Goal: Check status: Check status

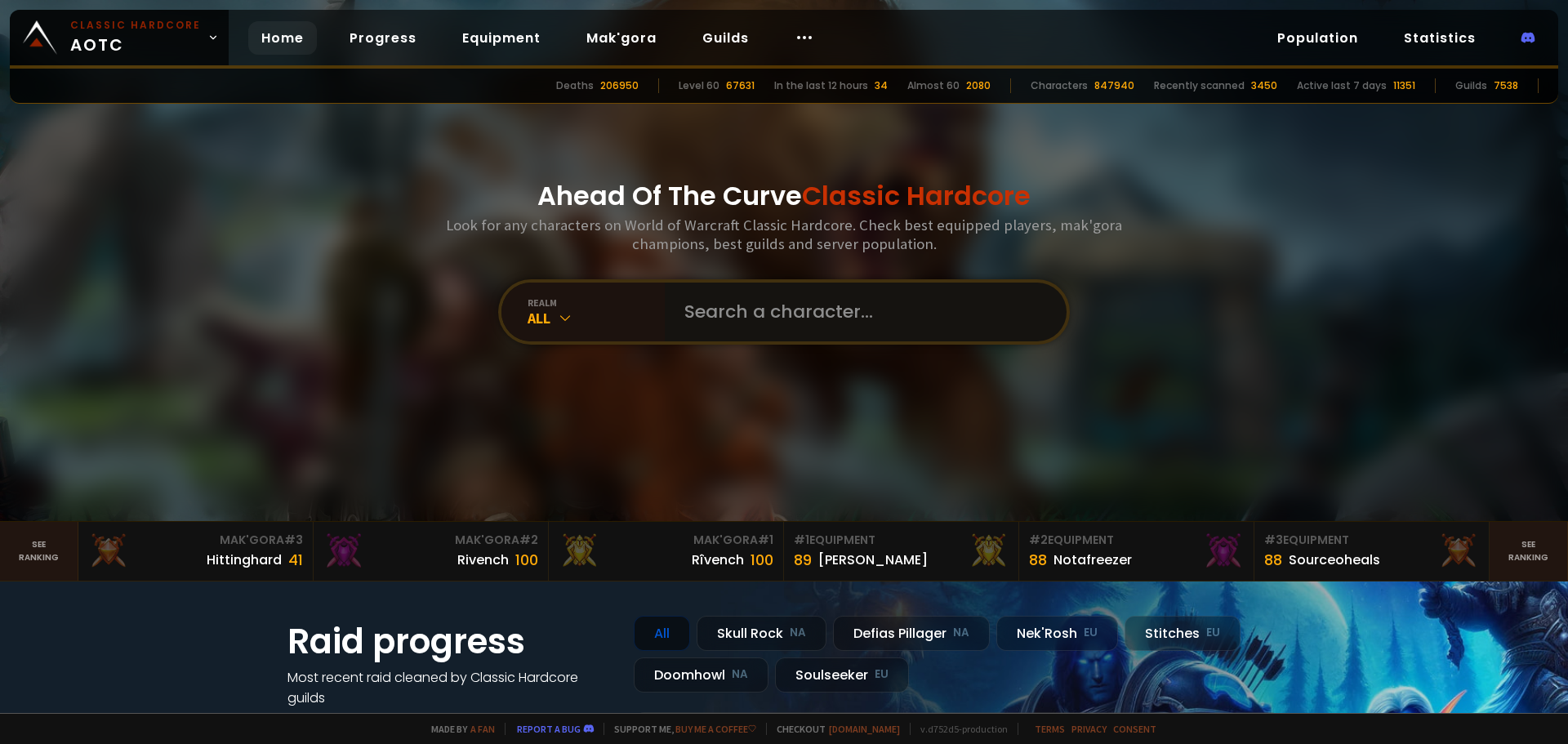
click at [768, 322] on input "text" at bounding box center [861, 312] width 373 height 59
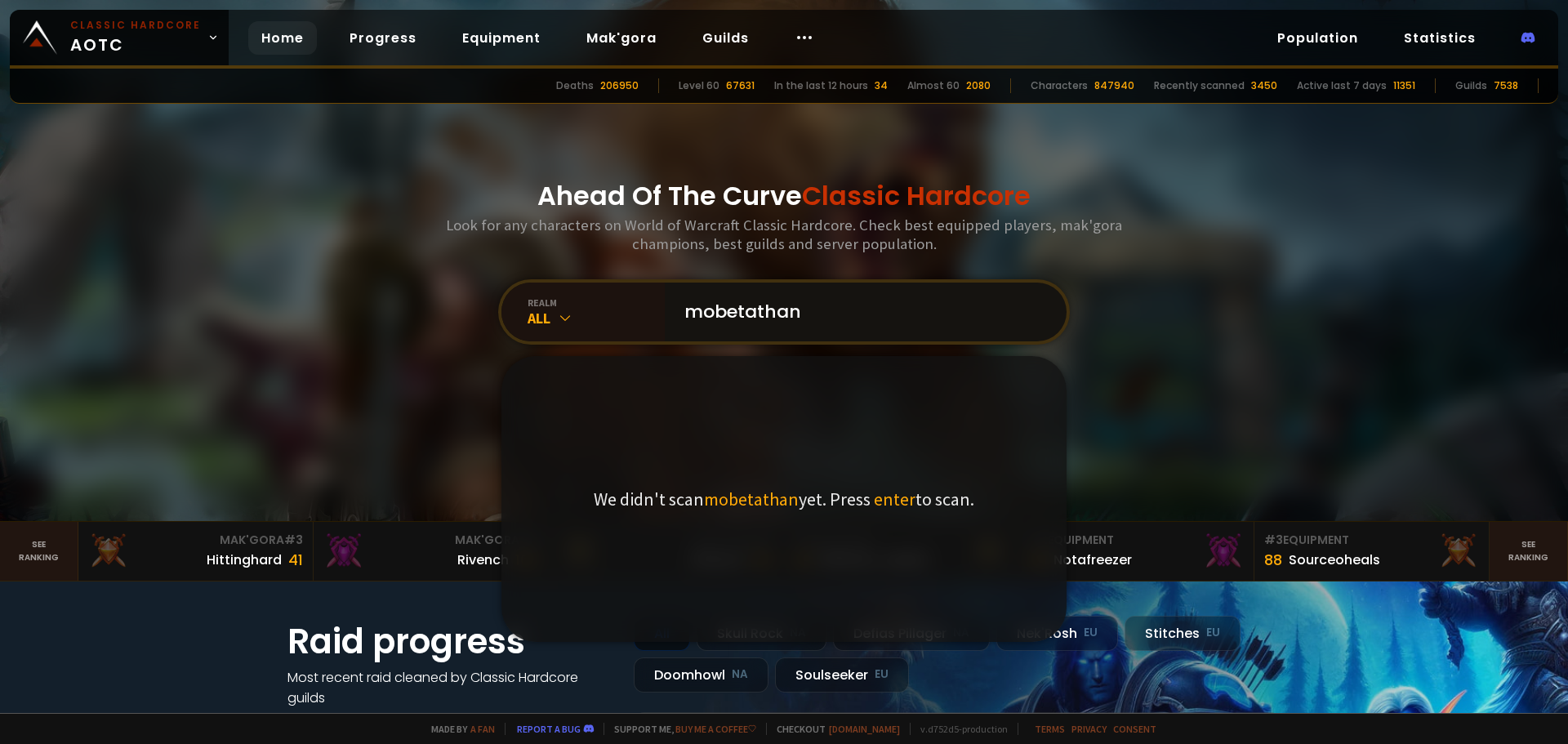
type input "mobetathanu"
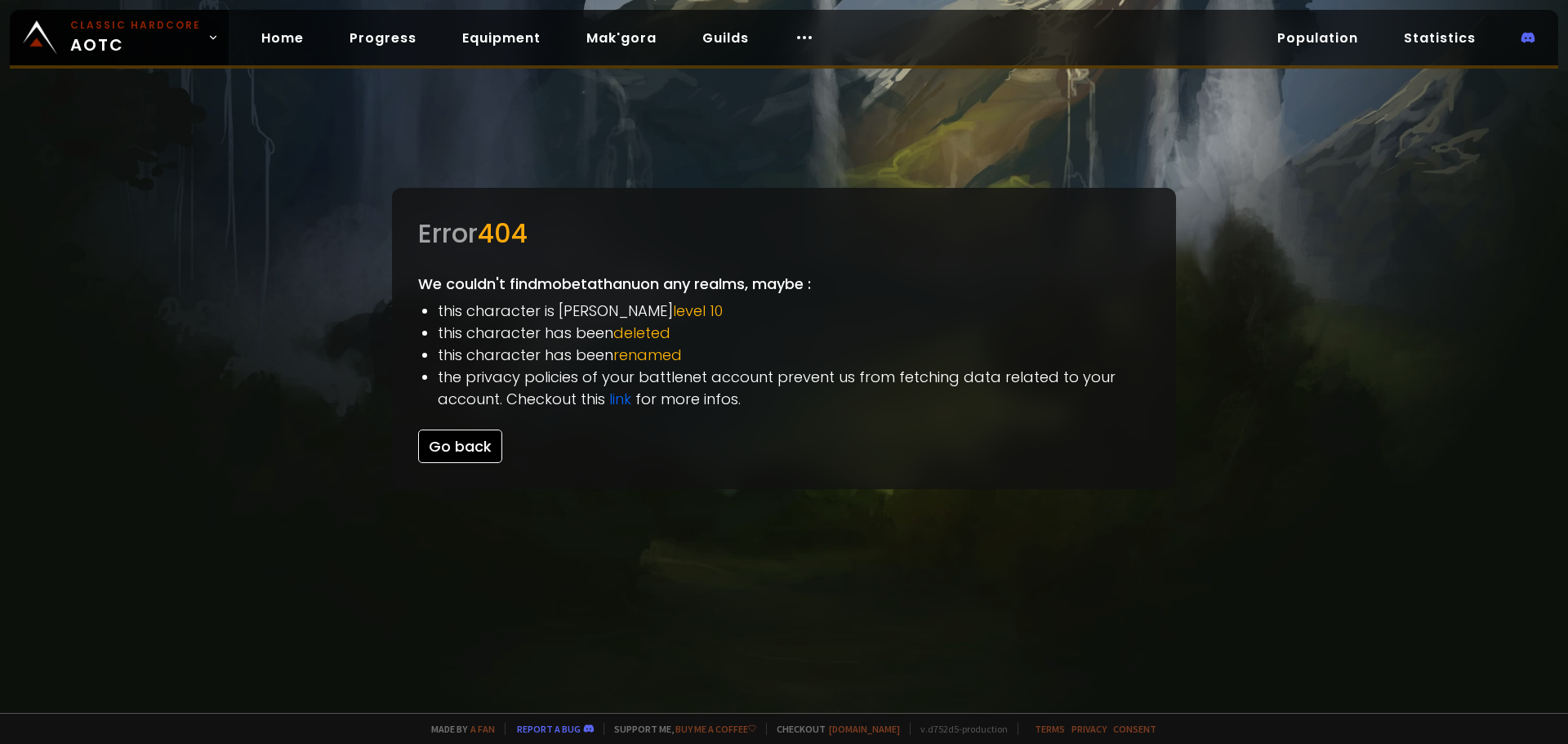
click at [473, 444] on button "Go back" at bounding box center [461, 446] width 85 height 33
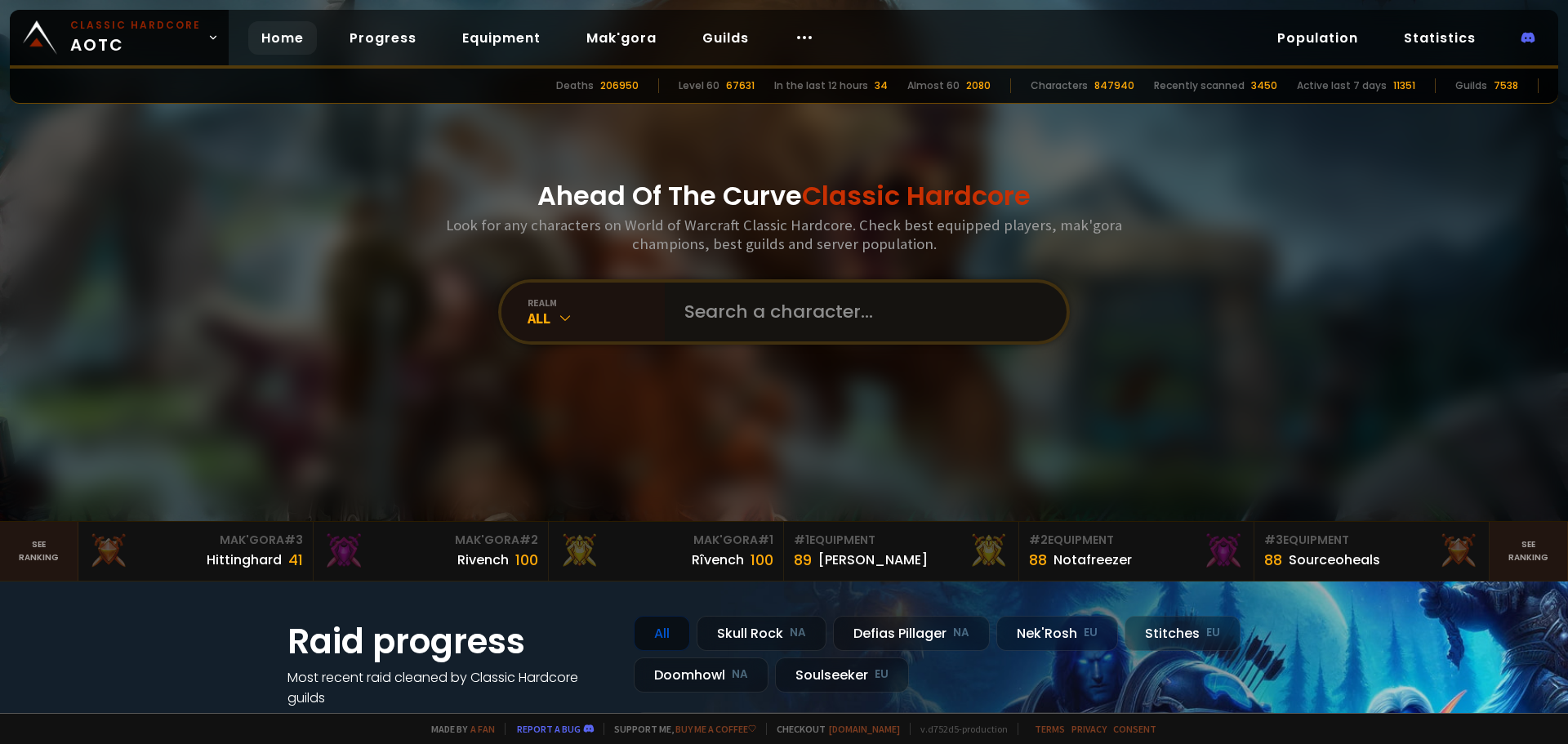
click at [751, 298] on input "text" at bounding box center [861, 312] width 373 height 59
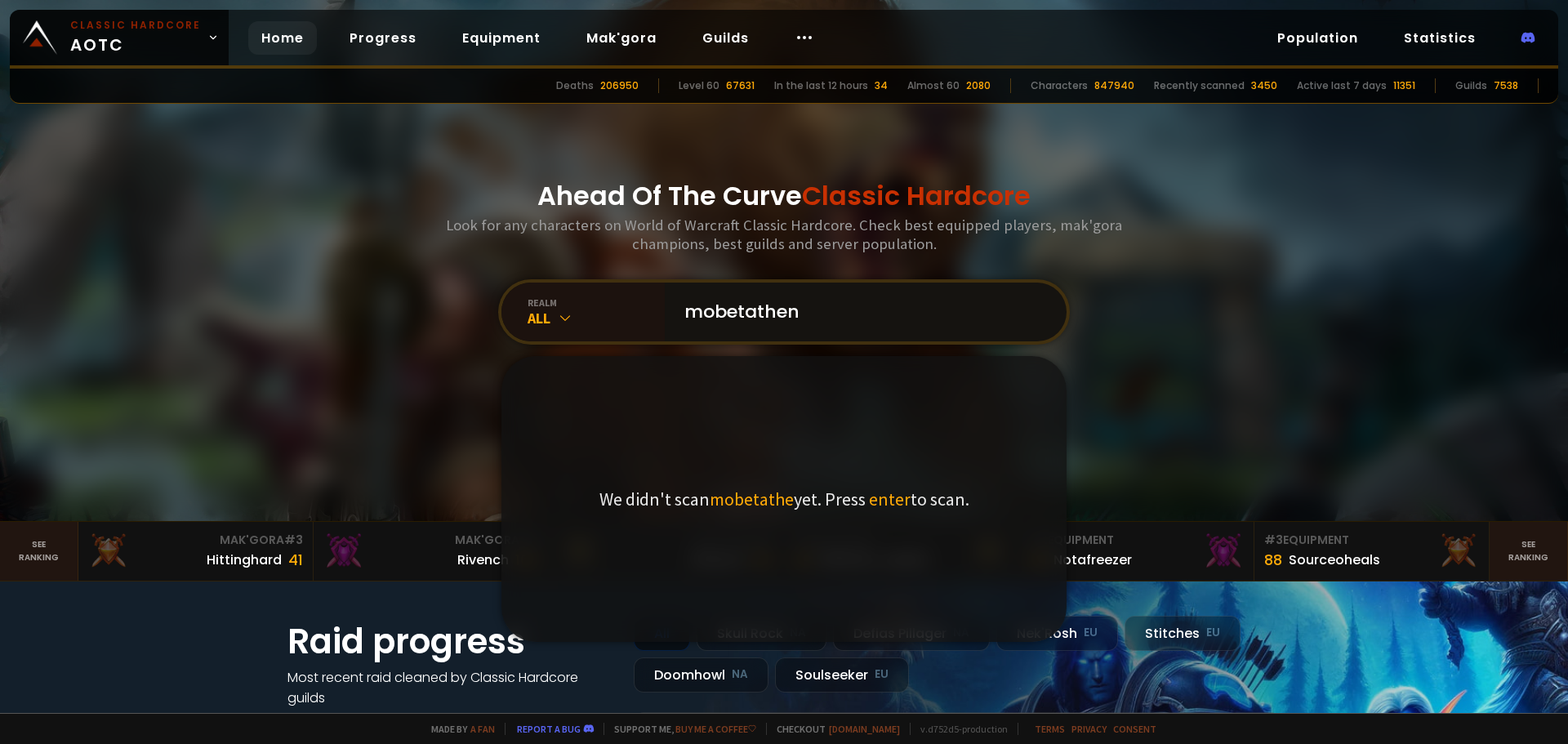
type input "mobetathenu"
